Goal: Navigation & Orientation: Find specific page/section

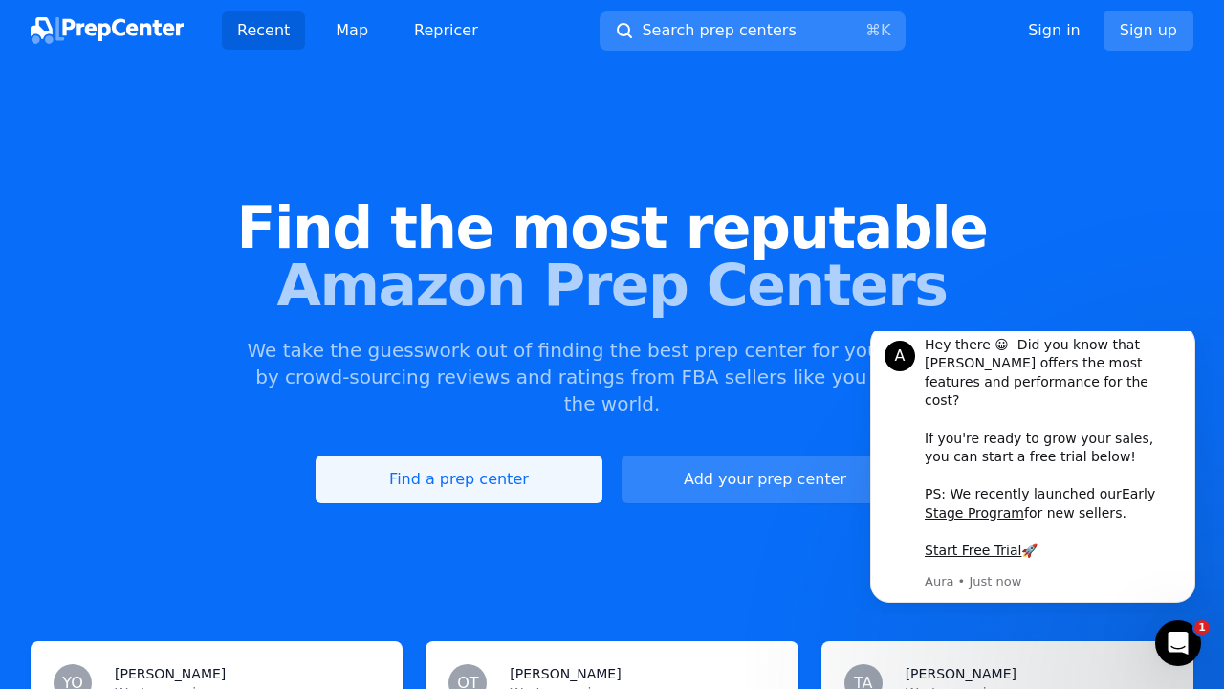
click at [431, 455] on link "Find a prep center" at bounding box center [459, 479] width 287 height 48
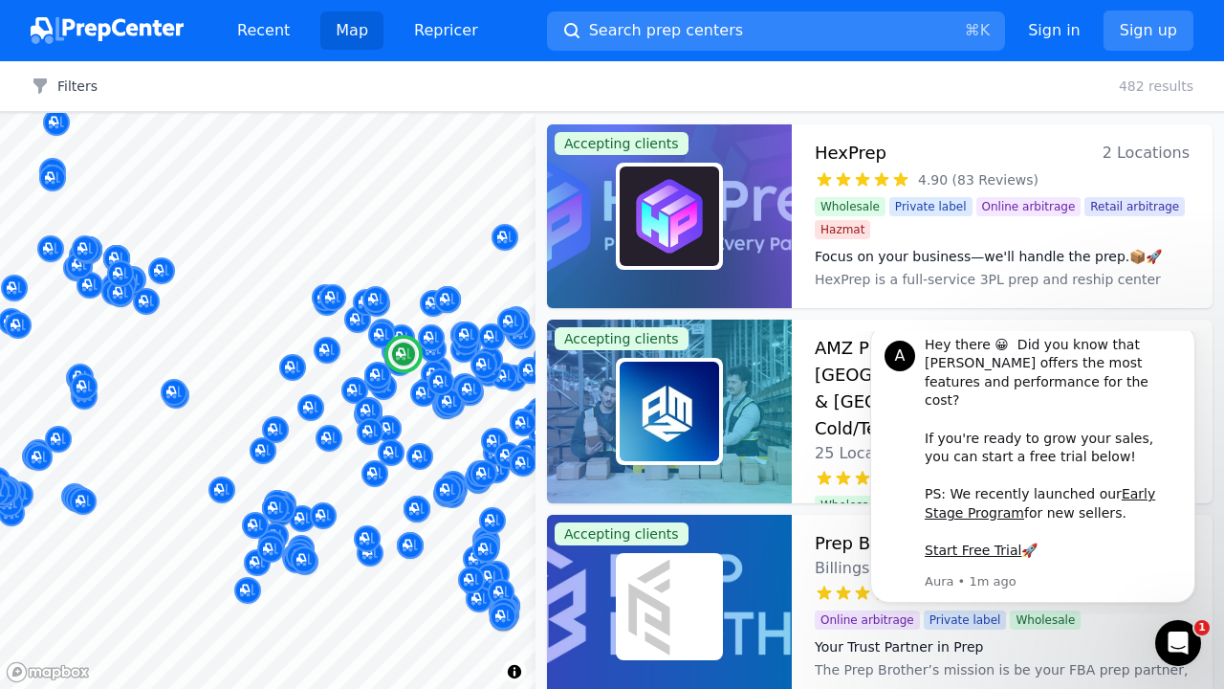
click at [842, 153] on h3 "HexPrep" at bounding box center [851, 153] width 72 height 27
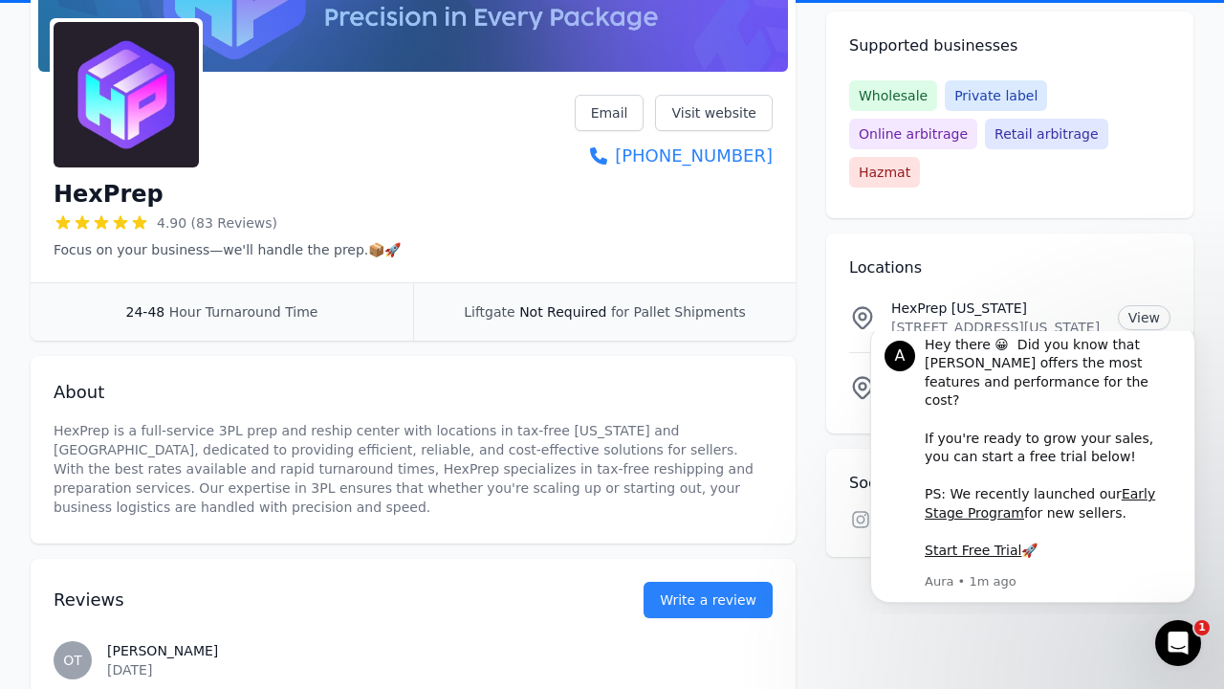
scroll to position [241, 0]
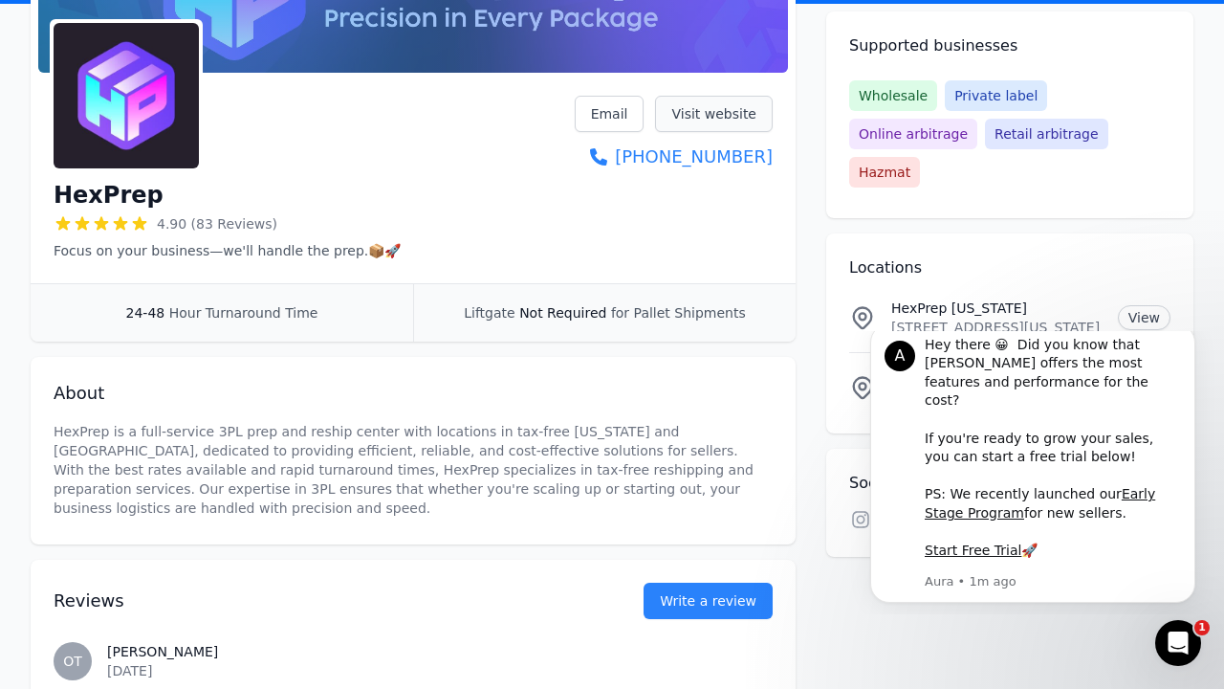
click at [745, 119] on link "Visit website" at bounding box center [714, 114] width 118 height 36
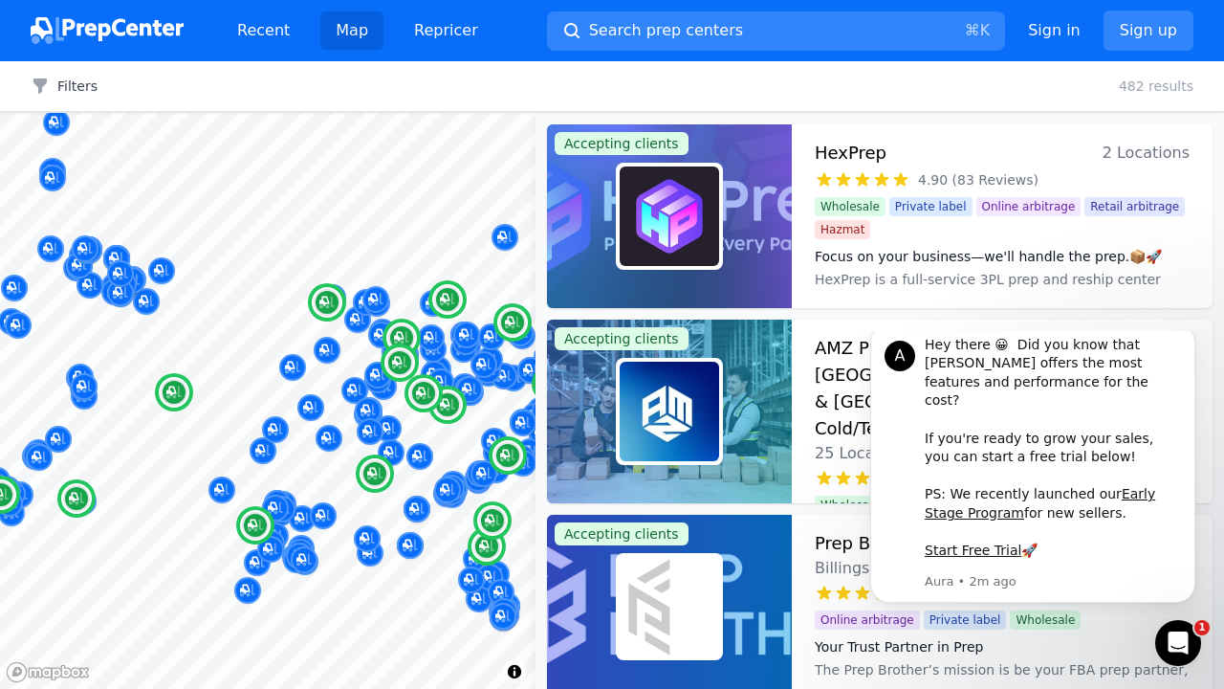
click at [824, 374] on h3 "AMZ Prep - 25+ Amazon FBA Warehouses: [GEOGRAPHIC_DATA], [GEOGRAPHIC_DATA] & [G…" at bounding box center [1002, 388] width 375 height 107
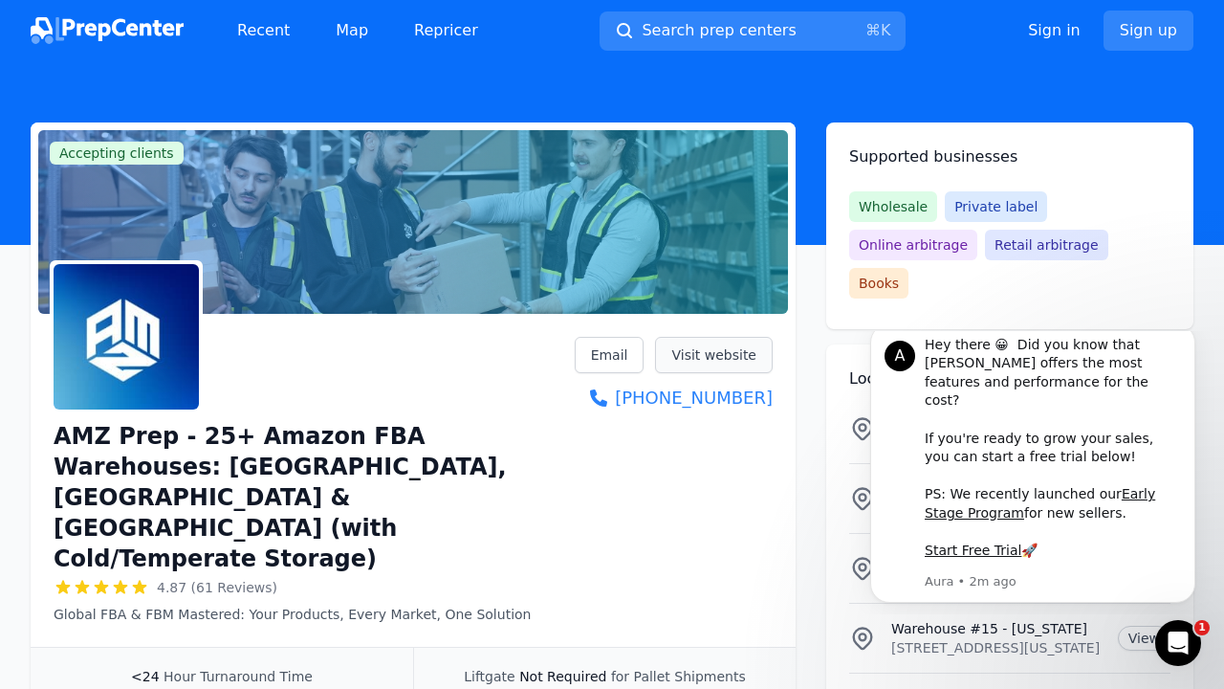
click at [681, 364] on link "Visit website" at bounding box center [714, 355] width 118 height 36
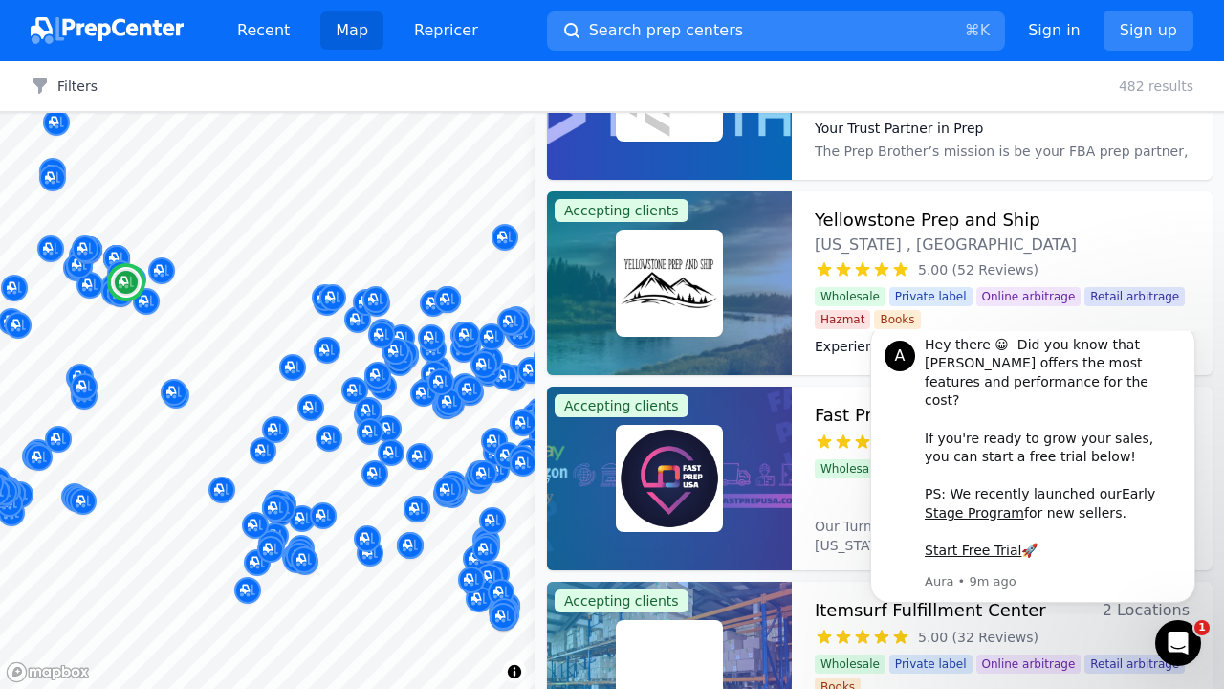
scroll to position [520, 0]
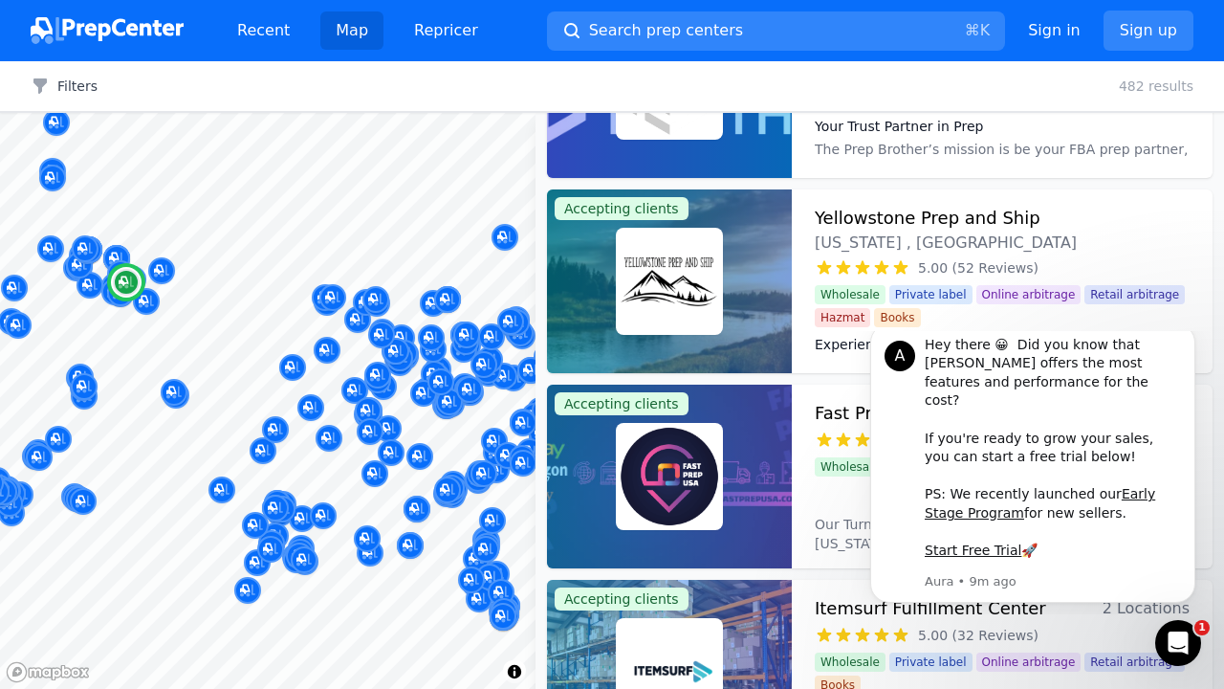
click at [690, 268] on img at bounding box center [669, 280] width 99 height 99
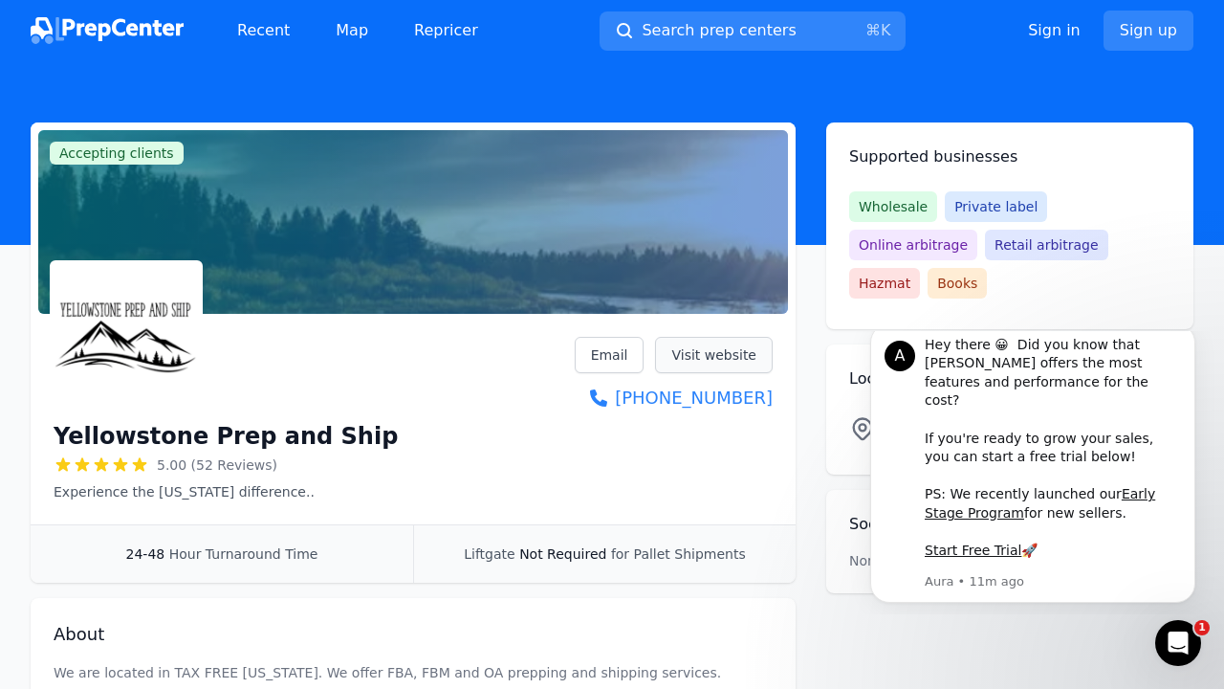
click at [728, 344] on link "Visit website" at bounding box center [714, 355] width 118 height 36
